Goal: Transaction & Acquisition: Purchase product/service

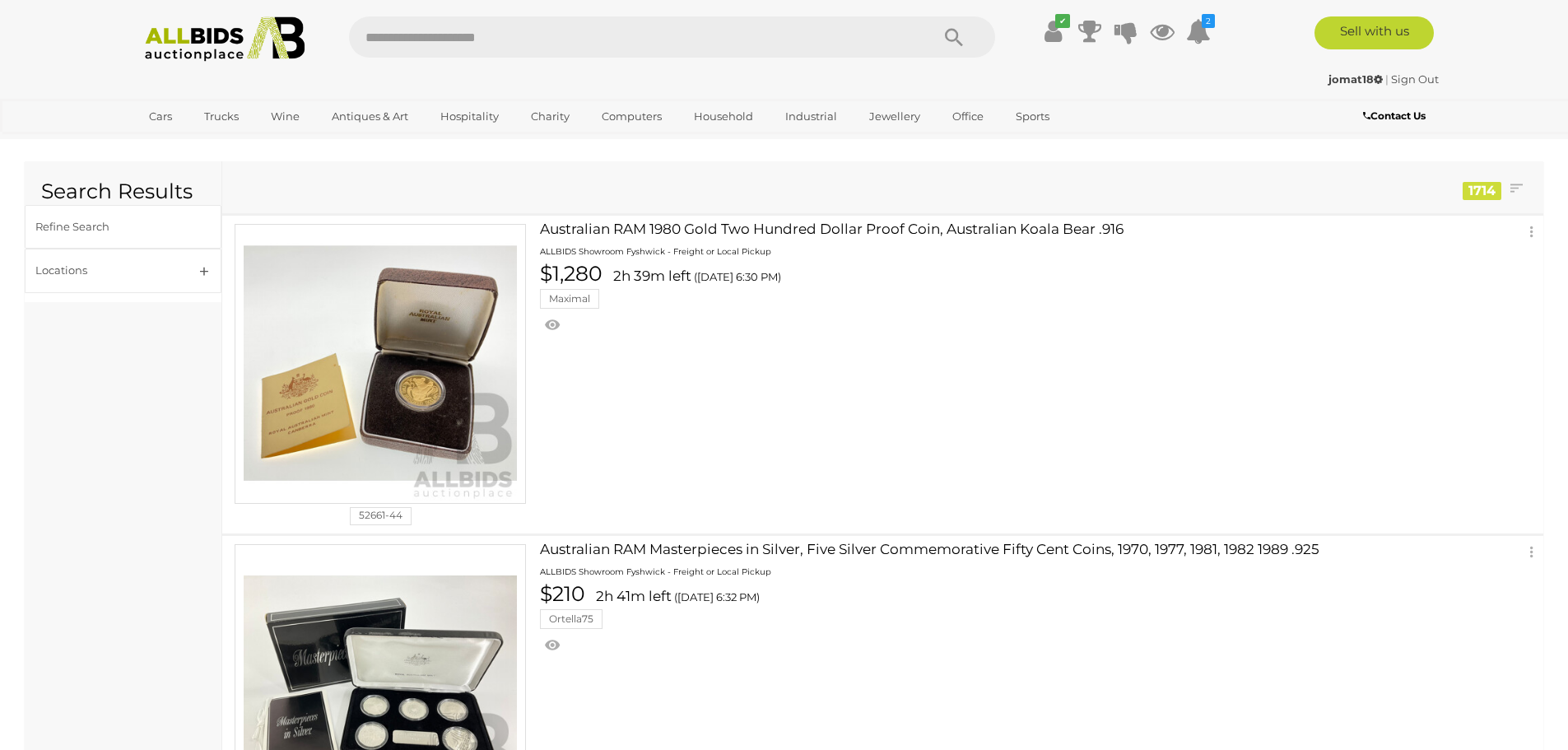
click at [230, 42] on img at bounding box center [224, 39] width 178 height 45
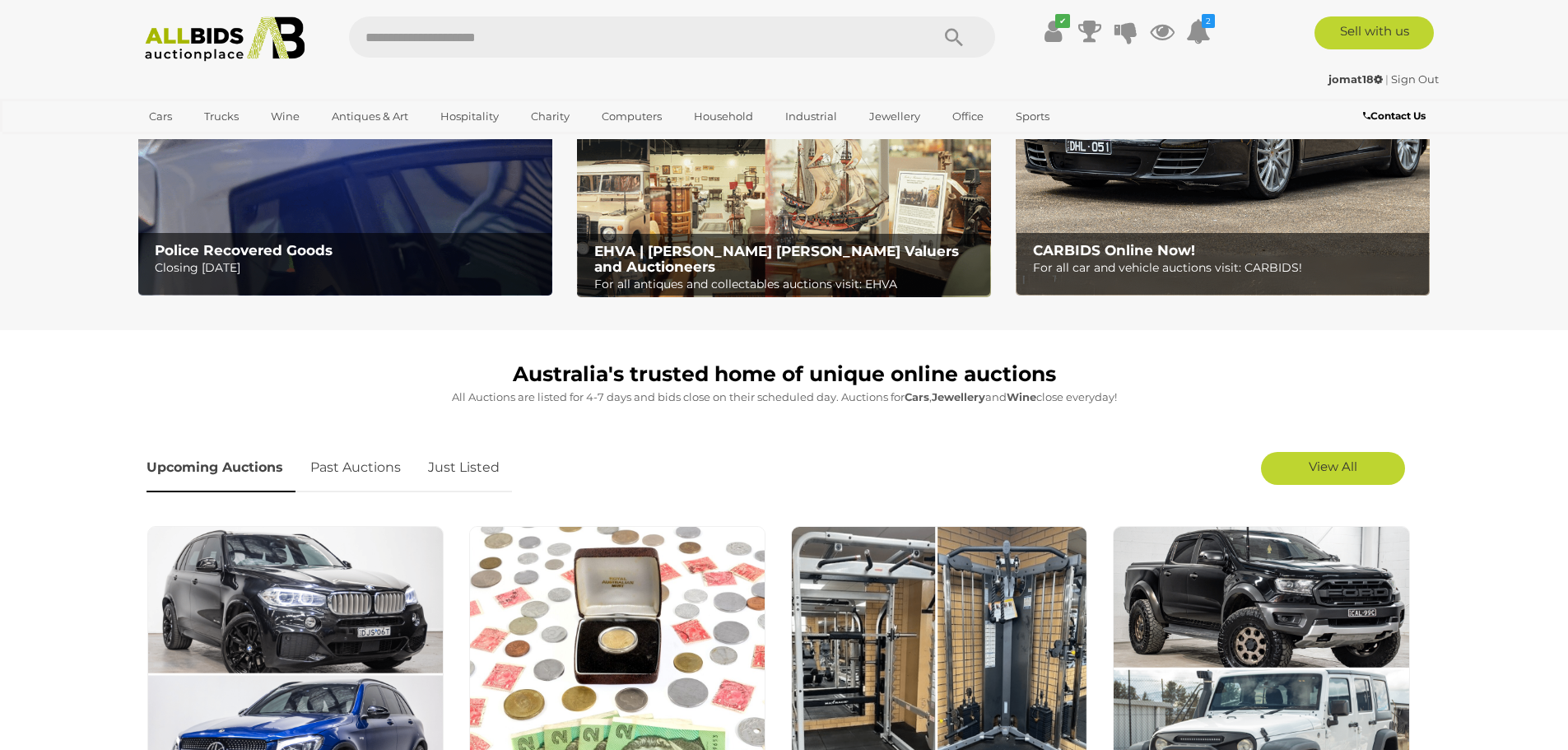
scroll to position [247, 0]
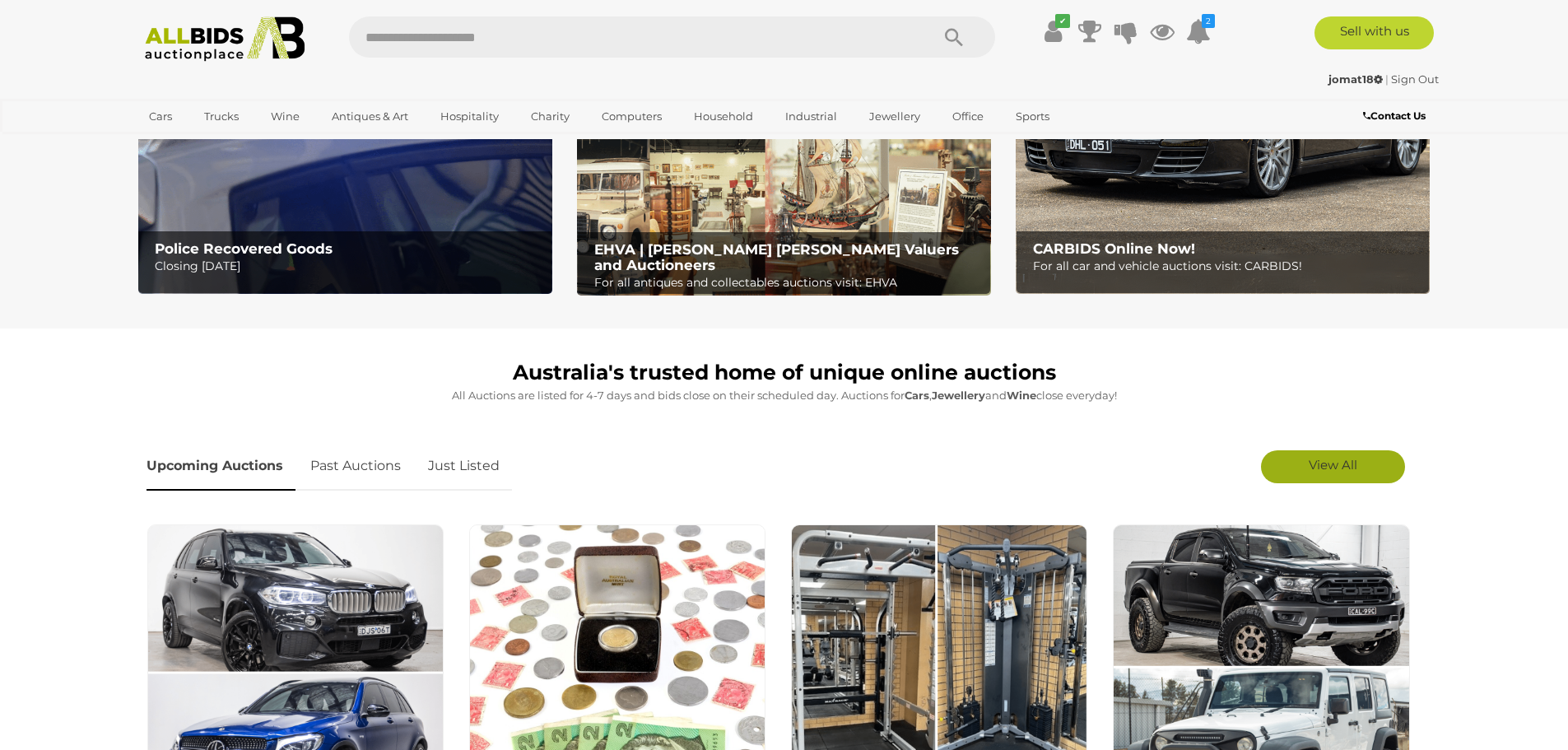
click at [1296, 469] on link "View All" at bounding box center [1333, 466] width 144 height 33
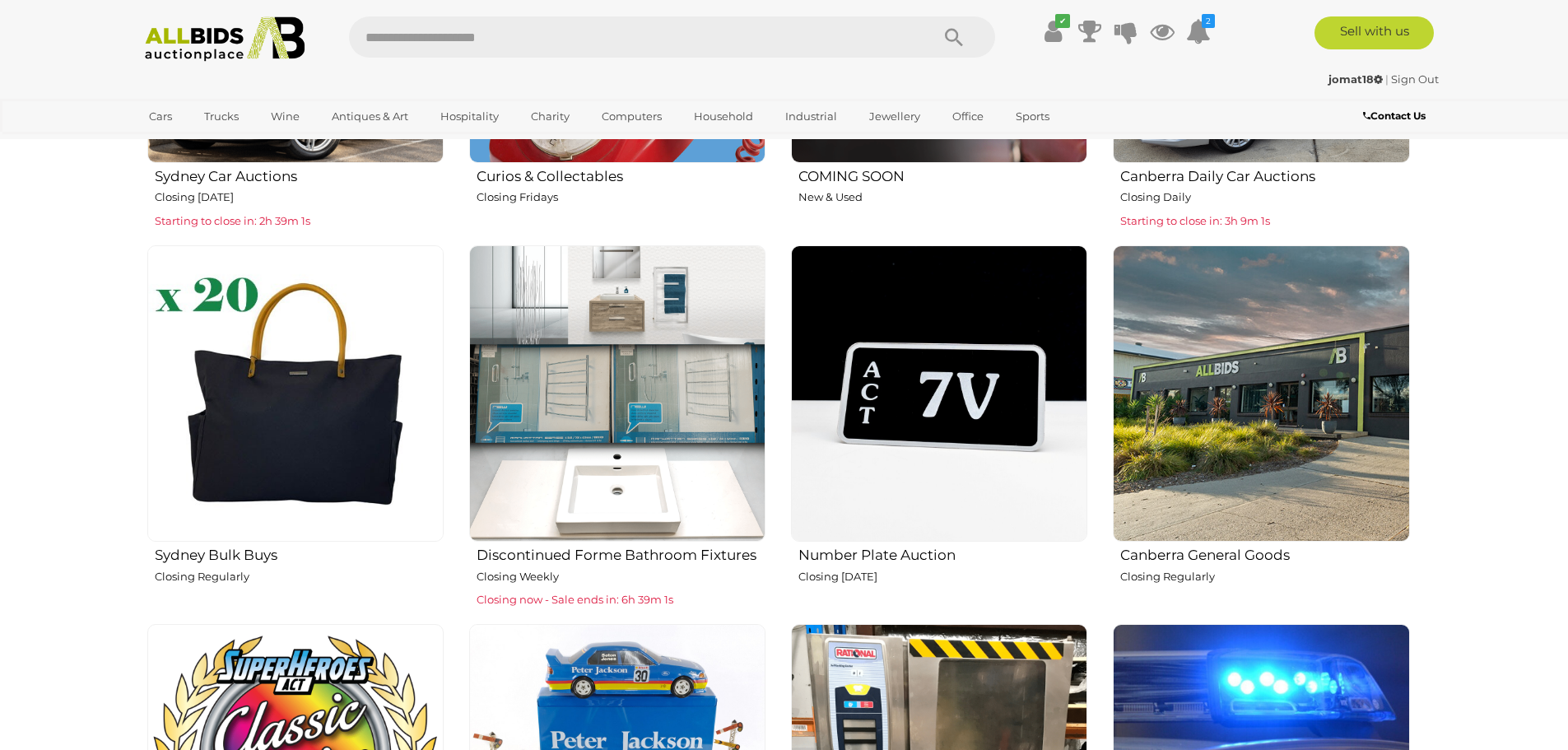
scroll to position [1317, 0]
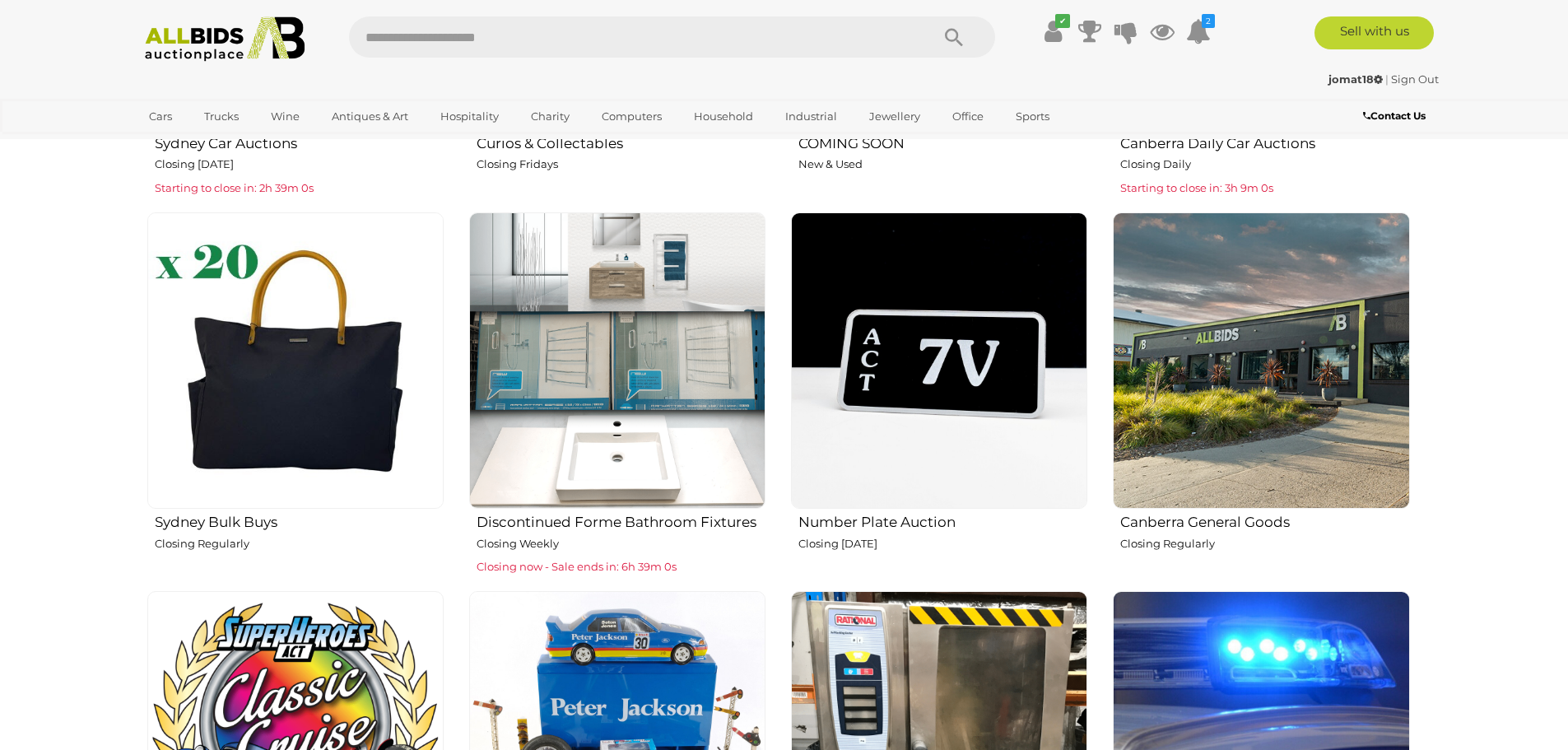
click at [620, 378] on img at bounding box center [617, 360] width 297 height 297
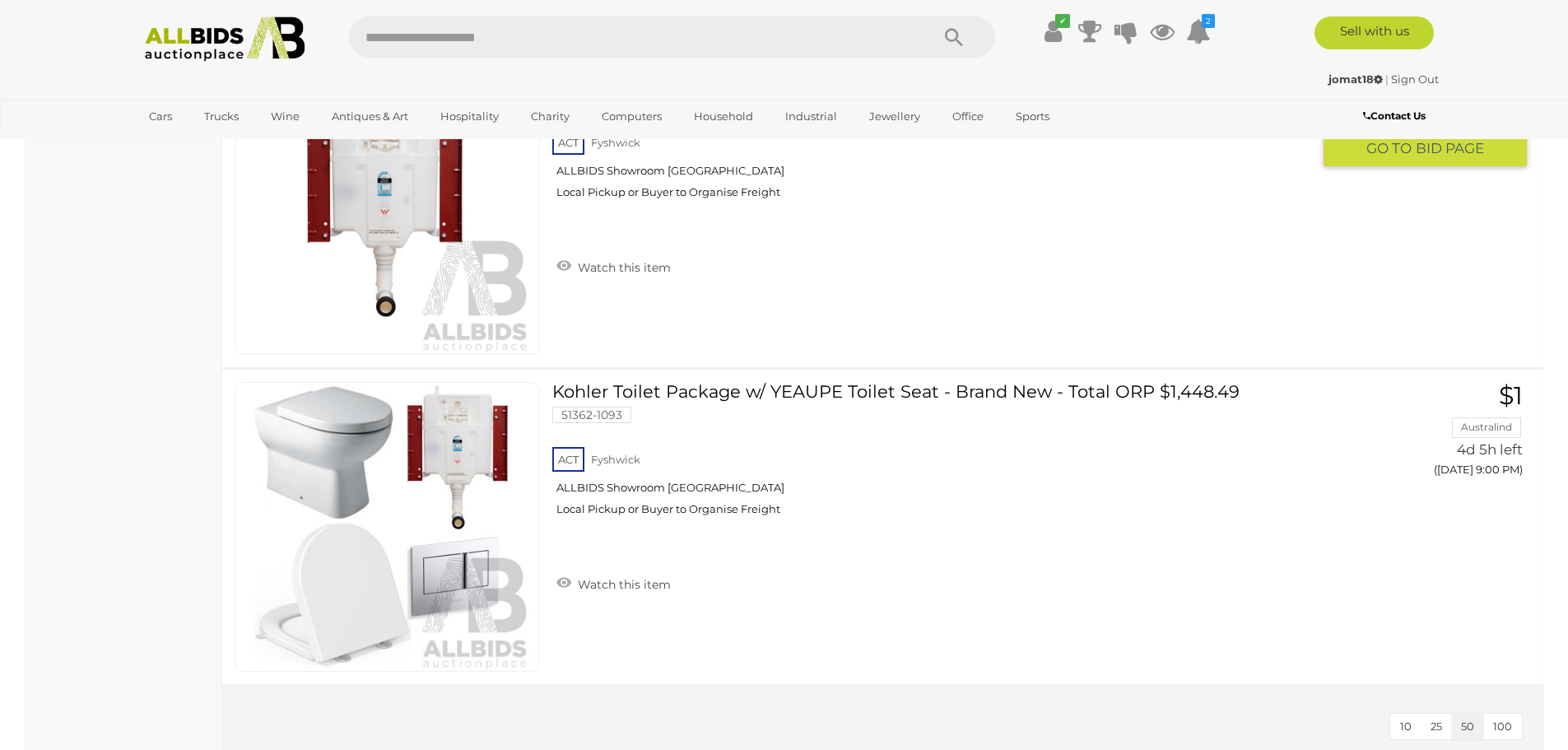
scroll to position [6090, 0]
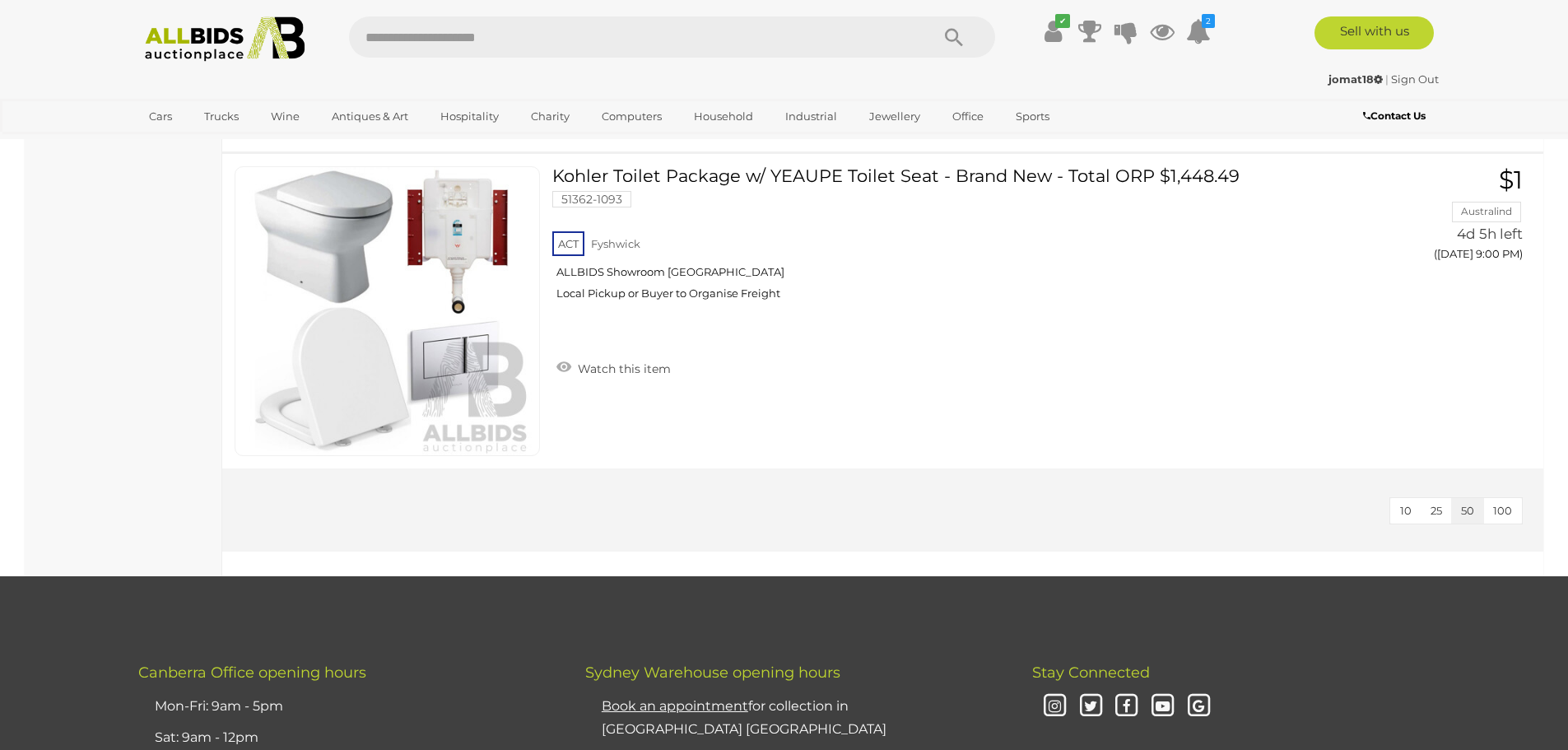
click at [398, 32] on input "text" at bounding box center [631, 37] width 565 height 41
type input "*******"
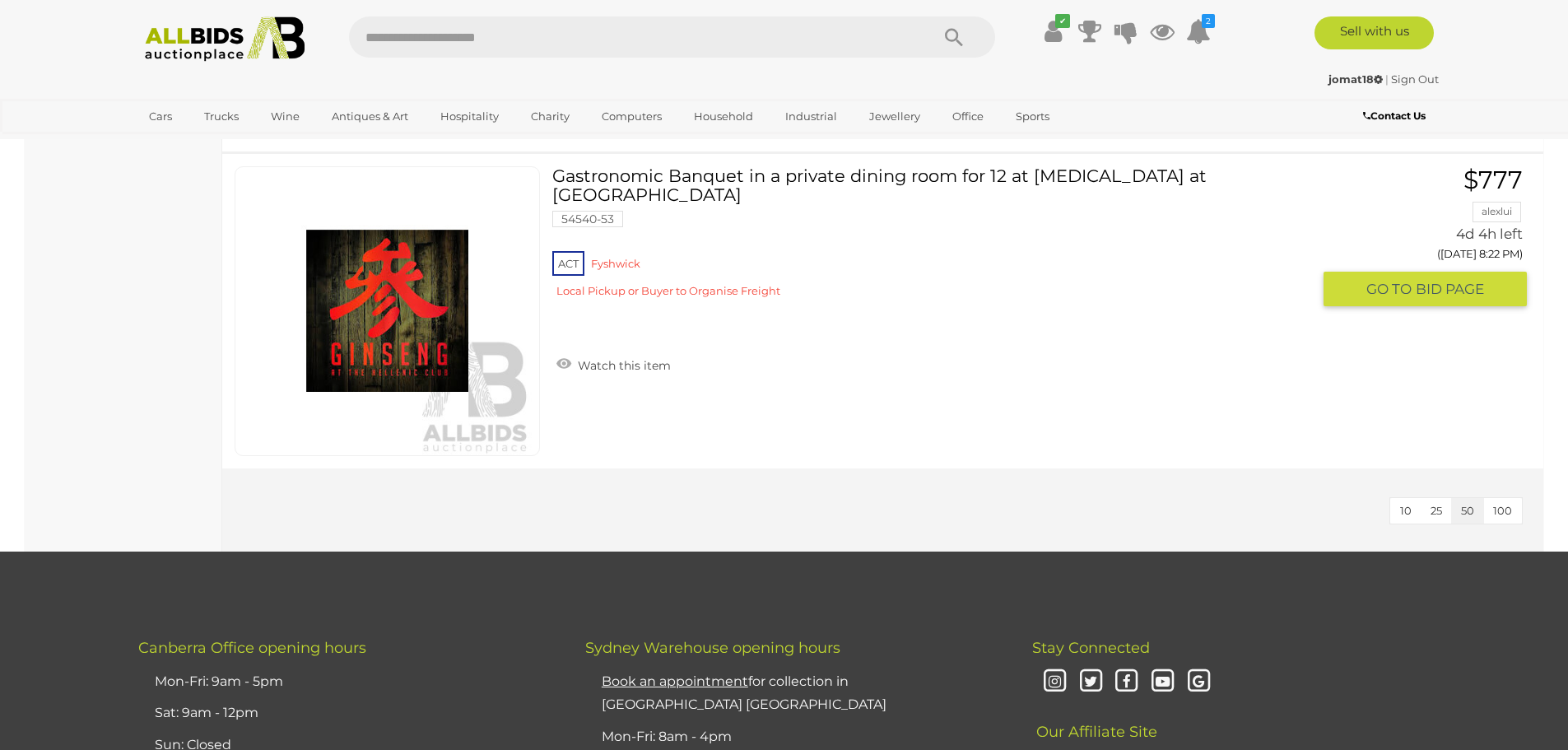
scroll to position [6173, 0]
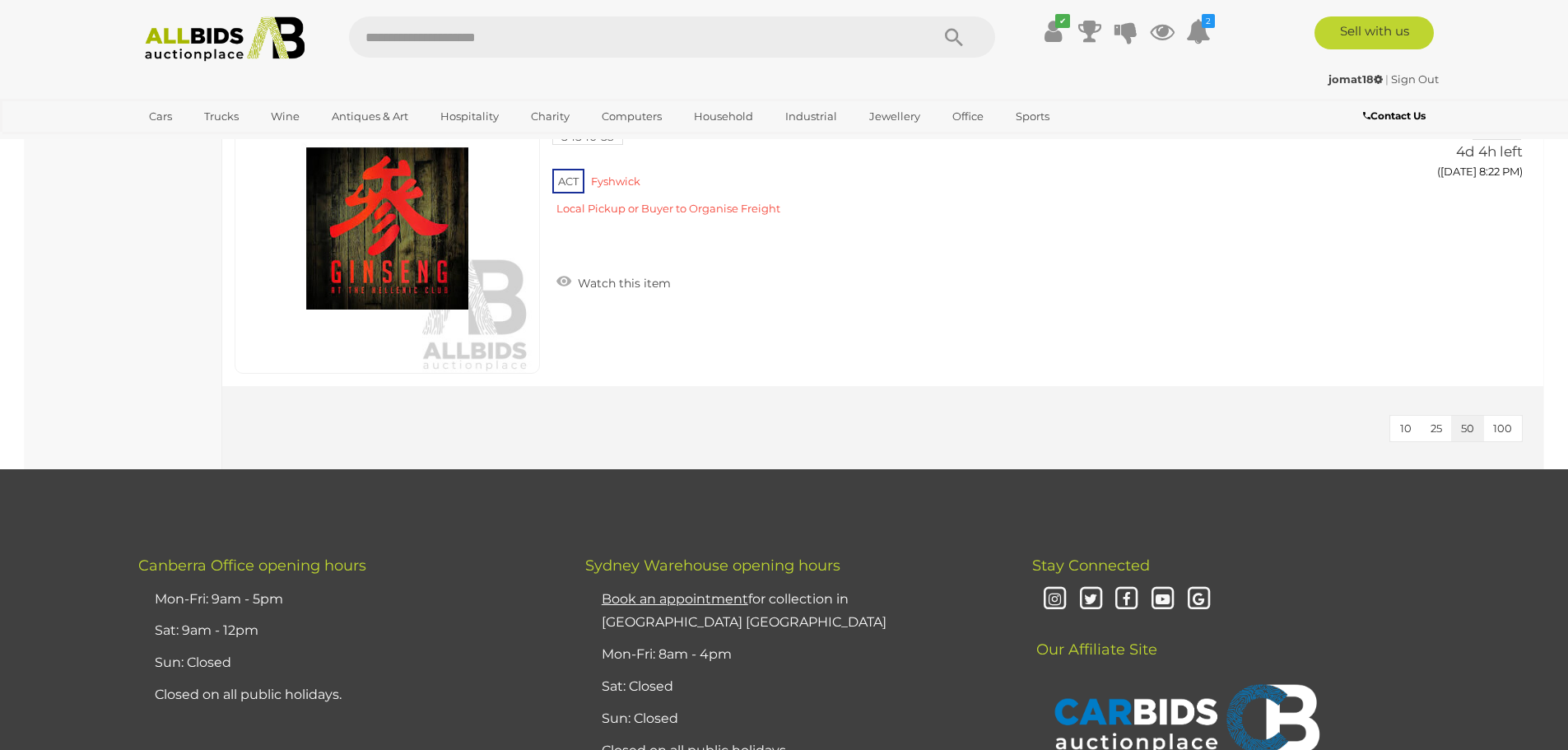
click at [465, 35] on input "text" at bounding box center [631, 37] width 565 height 41
type input "*******"
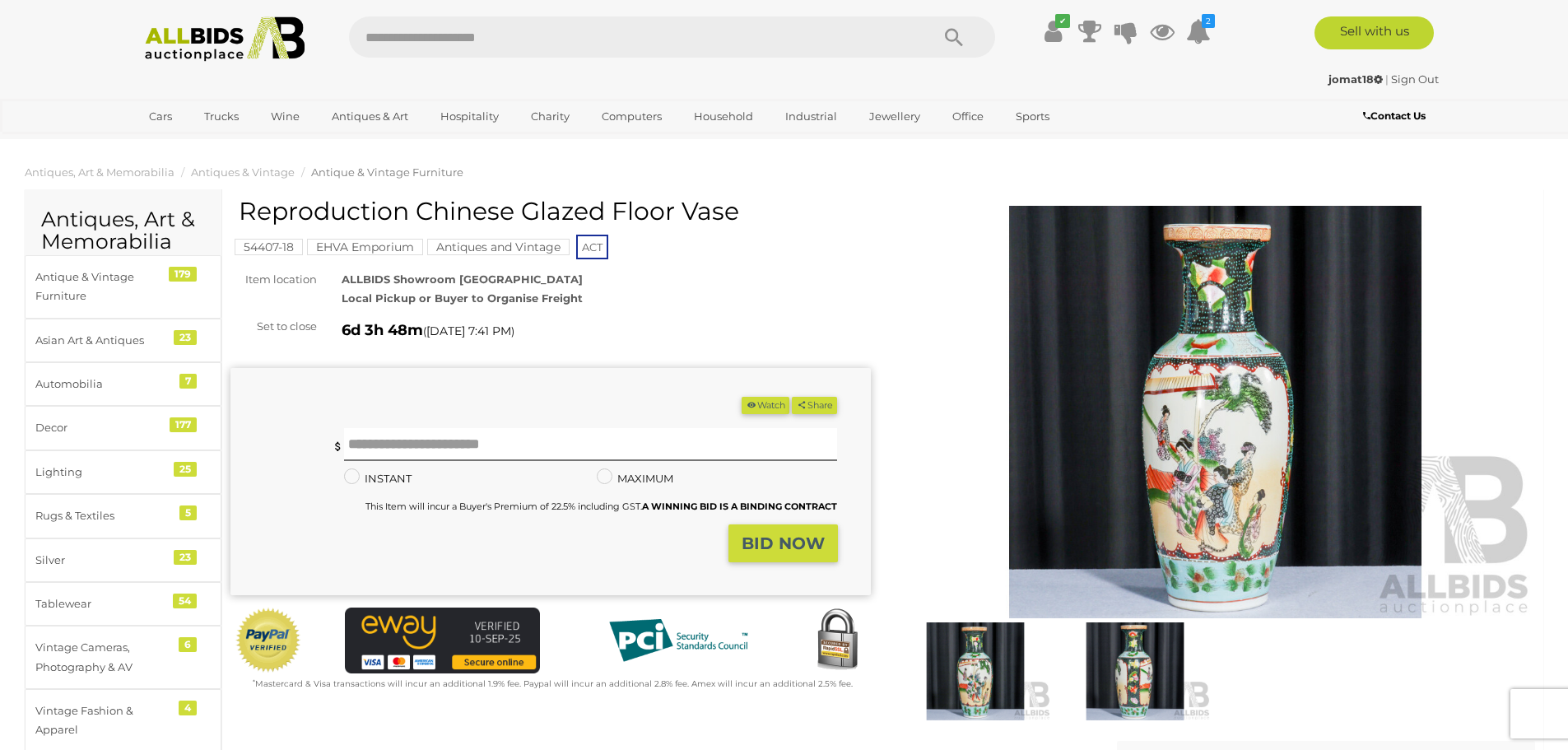
click at [1207, 477] on img at bounding box center [1216, 412] width 640 height 412
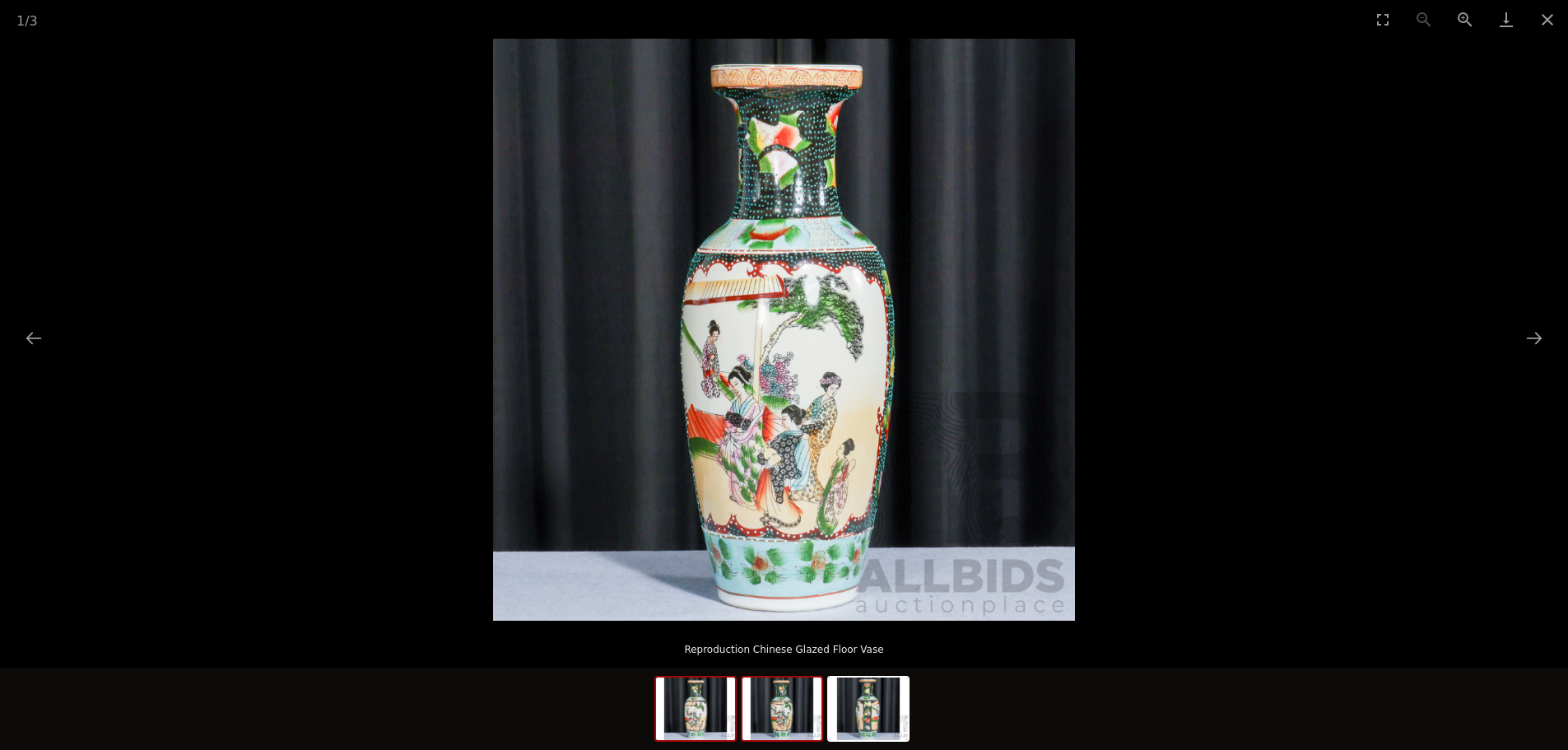
click at [768, 712] on img at bounding box center [781, 709] width 79 height 63
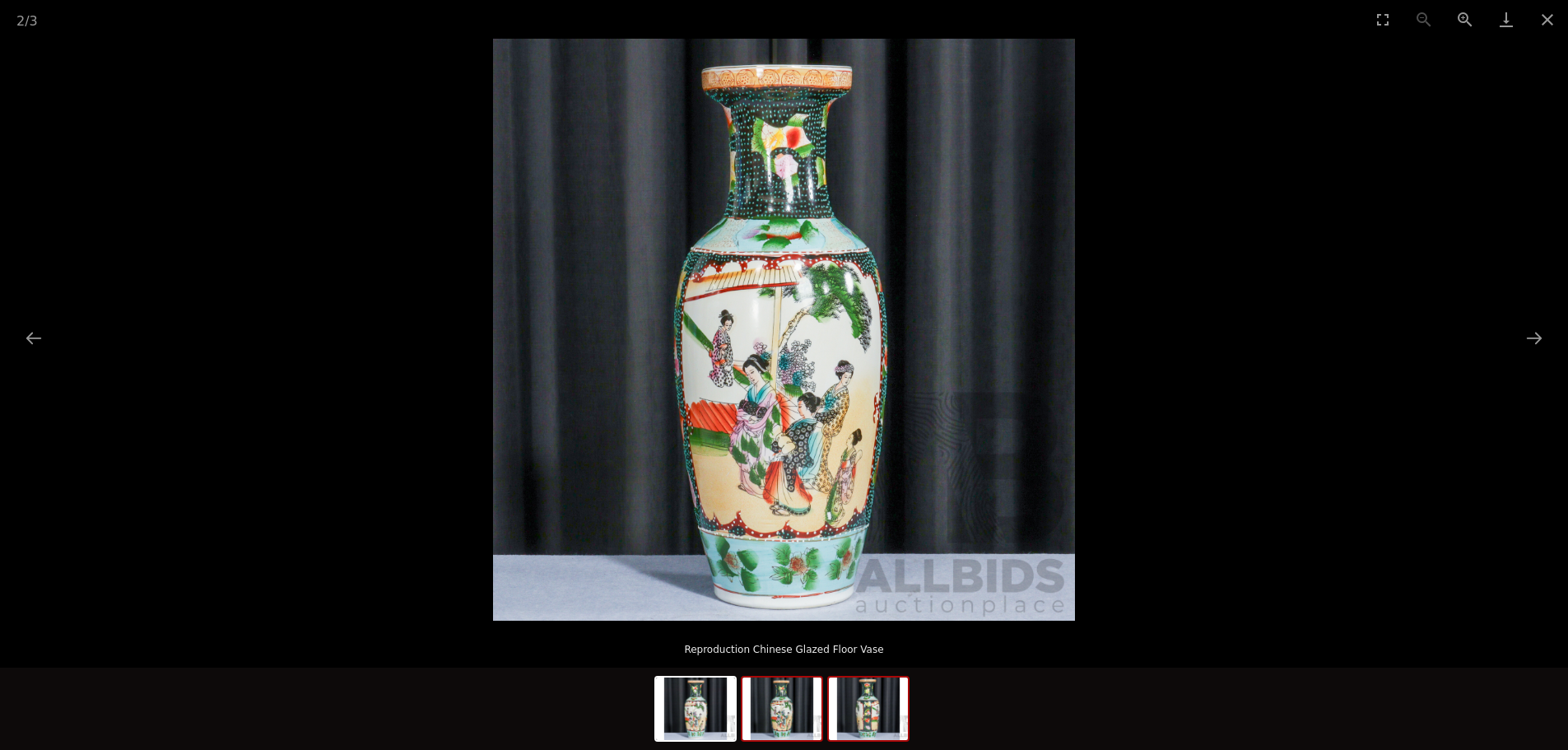
click at [859, 710] on img at bounding box center [868, 709] width 79 height 63
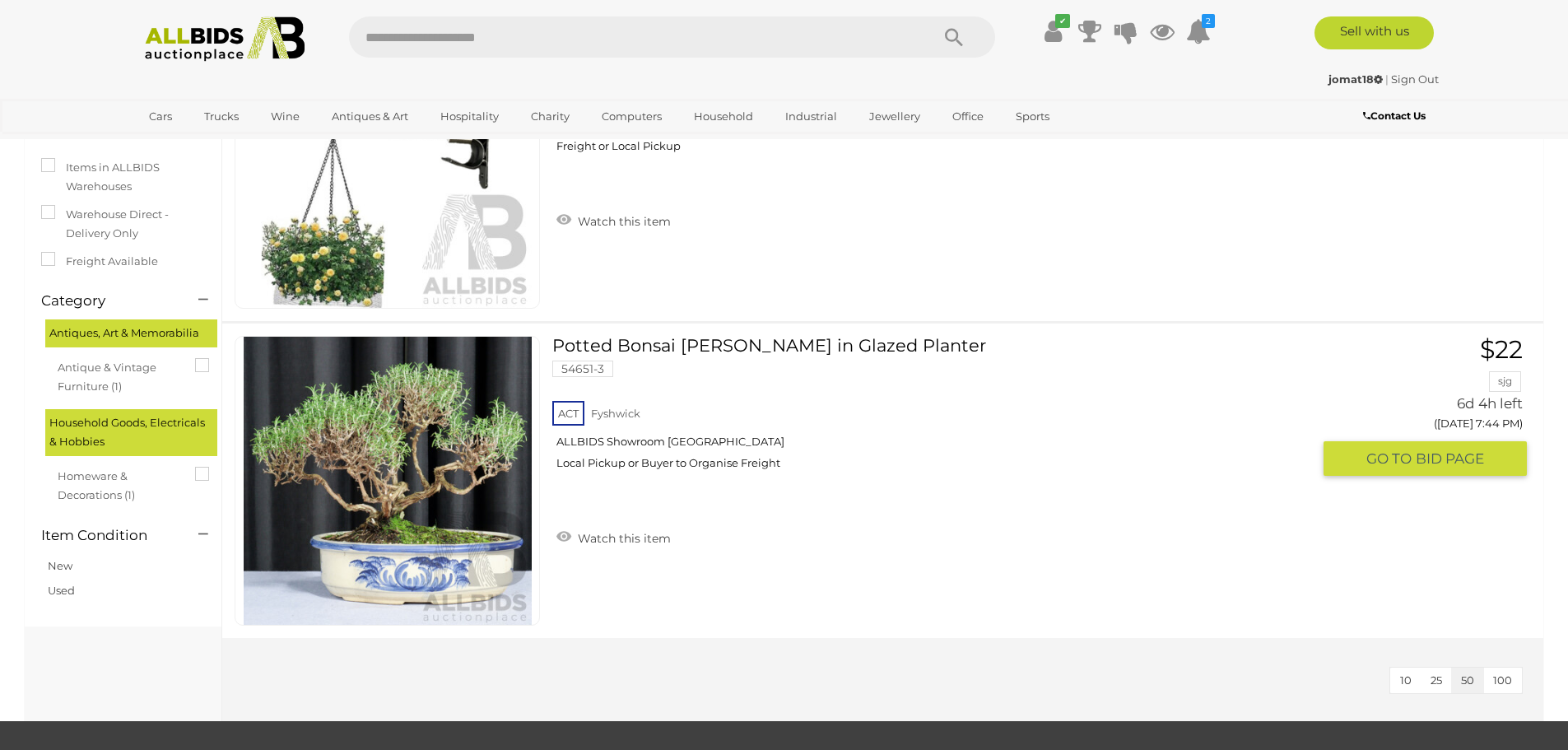
scroll to position [247, 0]
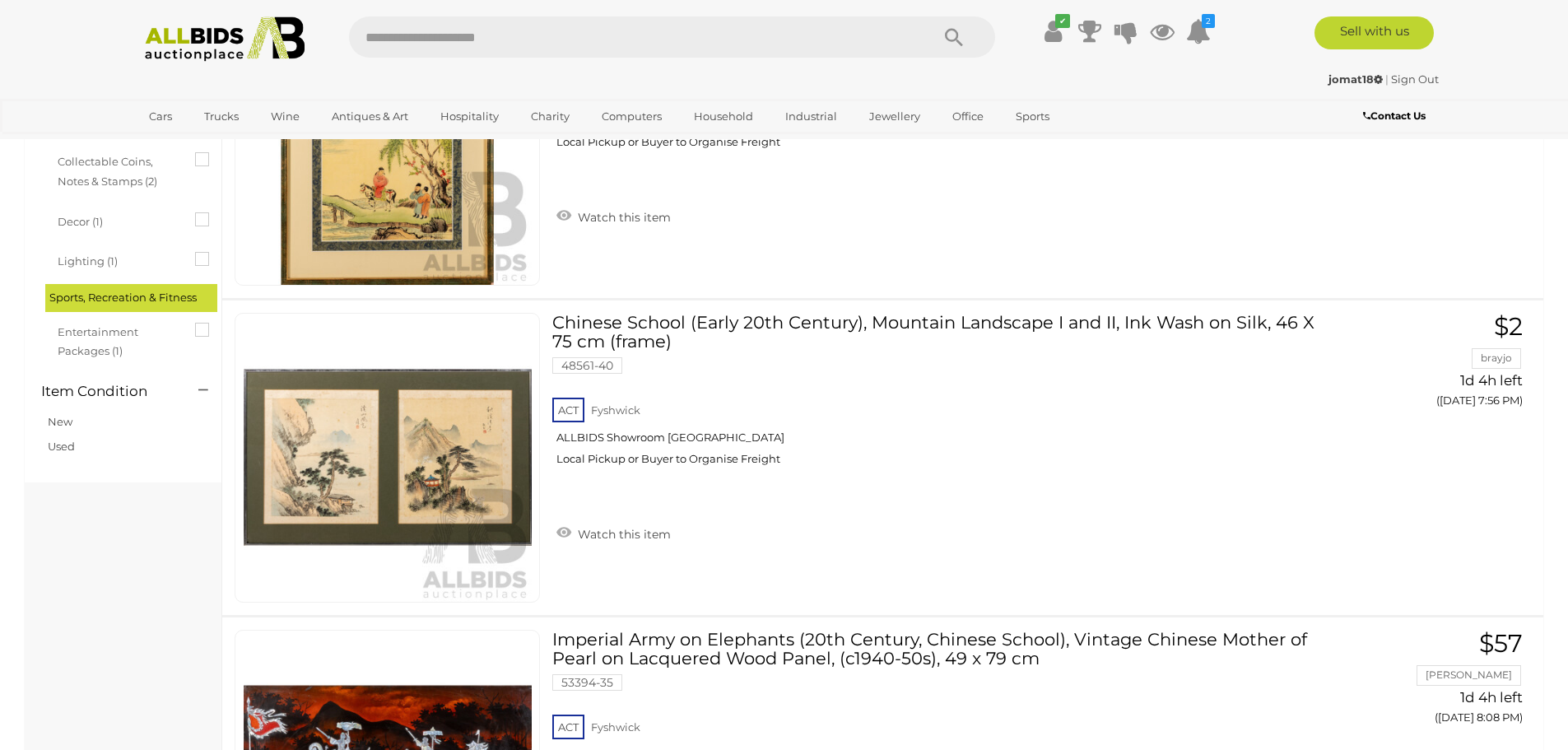
scroll to position [3306, 0]
